Goal: Task Accomplishment & Management: Manage account settings

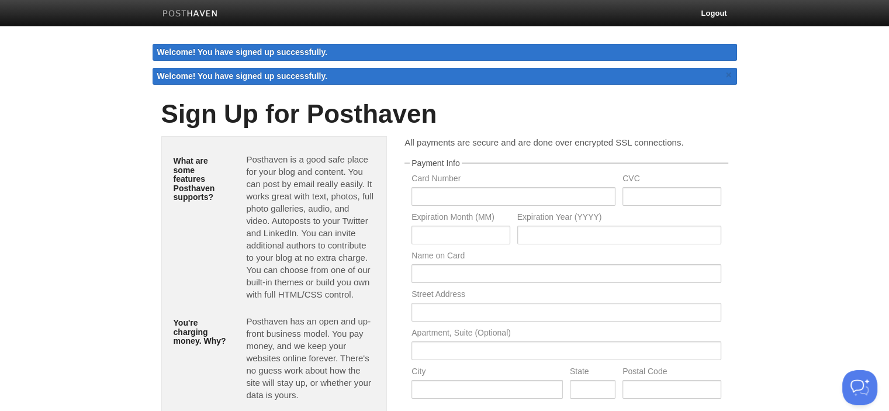
click at [215, 10] on img at bounding box center [190, 14] width 56 height 9
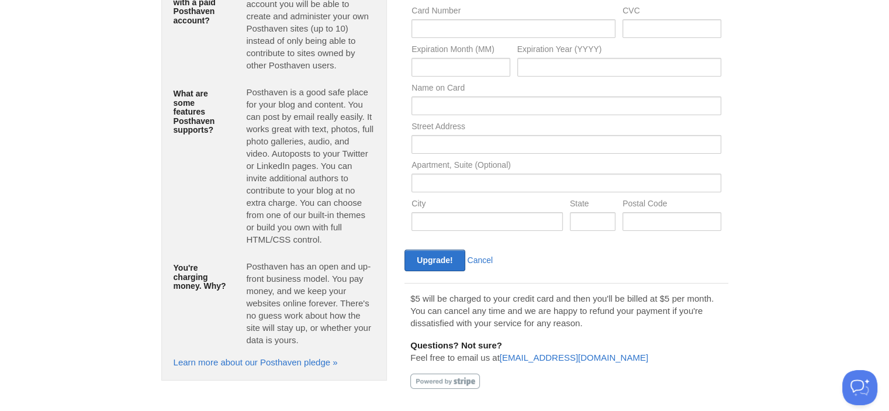
scroll to position [129, 0]
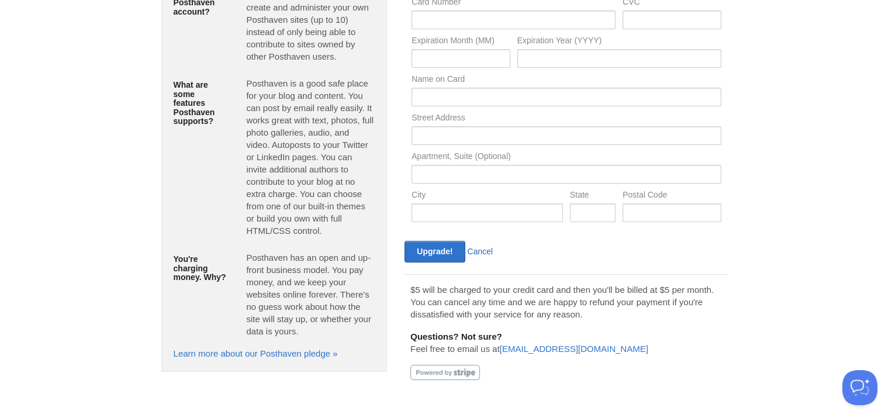
click at [481, 247] on link "Cancel" at bounding box center [481, 251] width 26 height 9
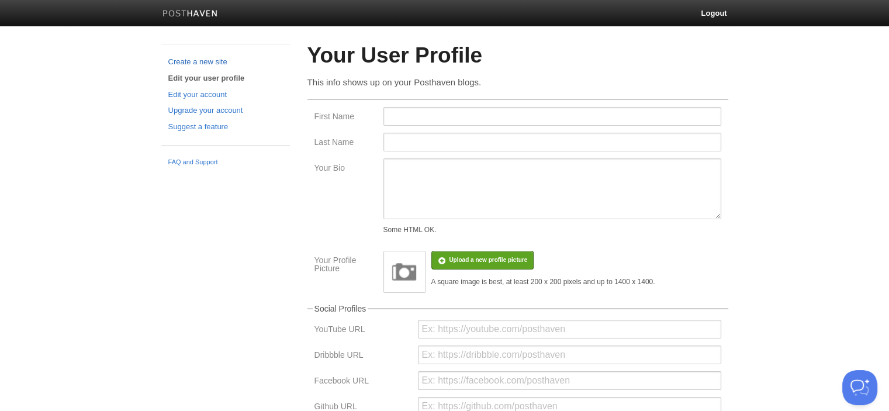
click at [203, 63] on link "Create a new site" at bounding box center [225, 62] width 115 height 12
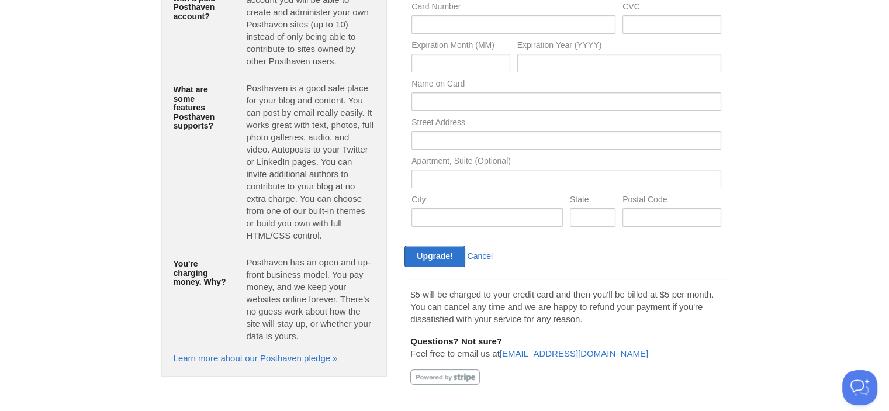
scroll to position [129, 0]
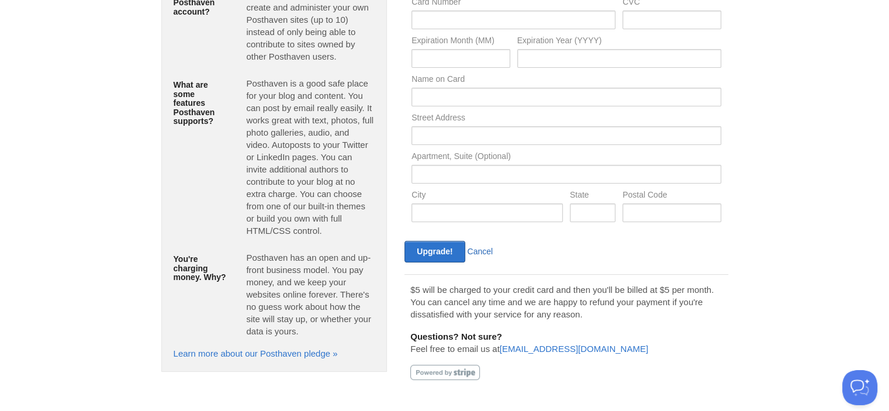
click at [486, 248] on link "Cancel" at bounding box center [481, 251] width 26 height 9
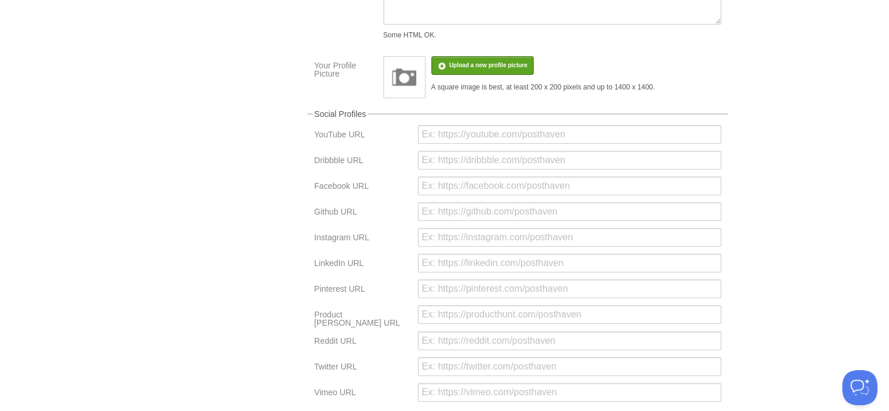
scroll to position [285, 0]
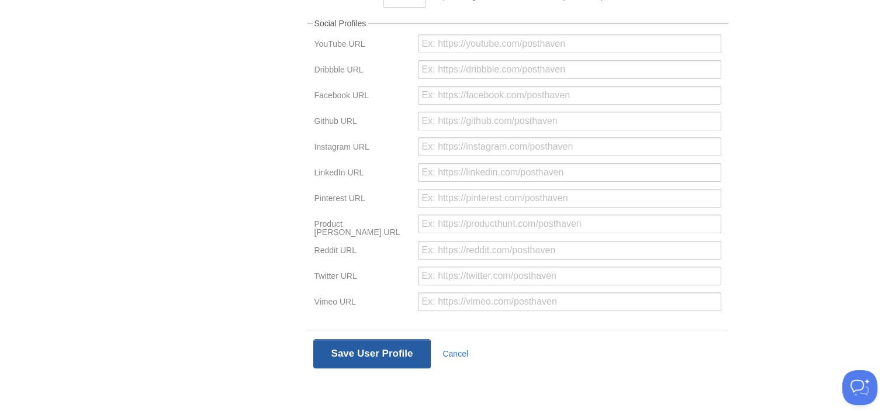
click at [381, 358] on button "Save User Profile" at bounding box center [372, 353] width 118 height 29
